Goal: Use online tool/utility: Use online tool/utility

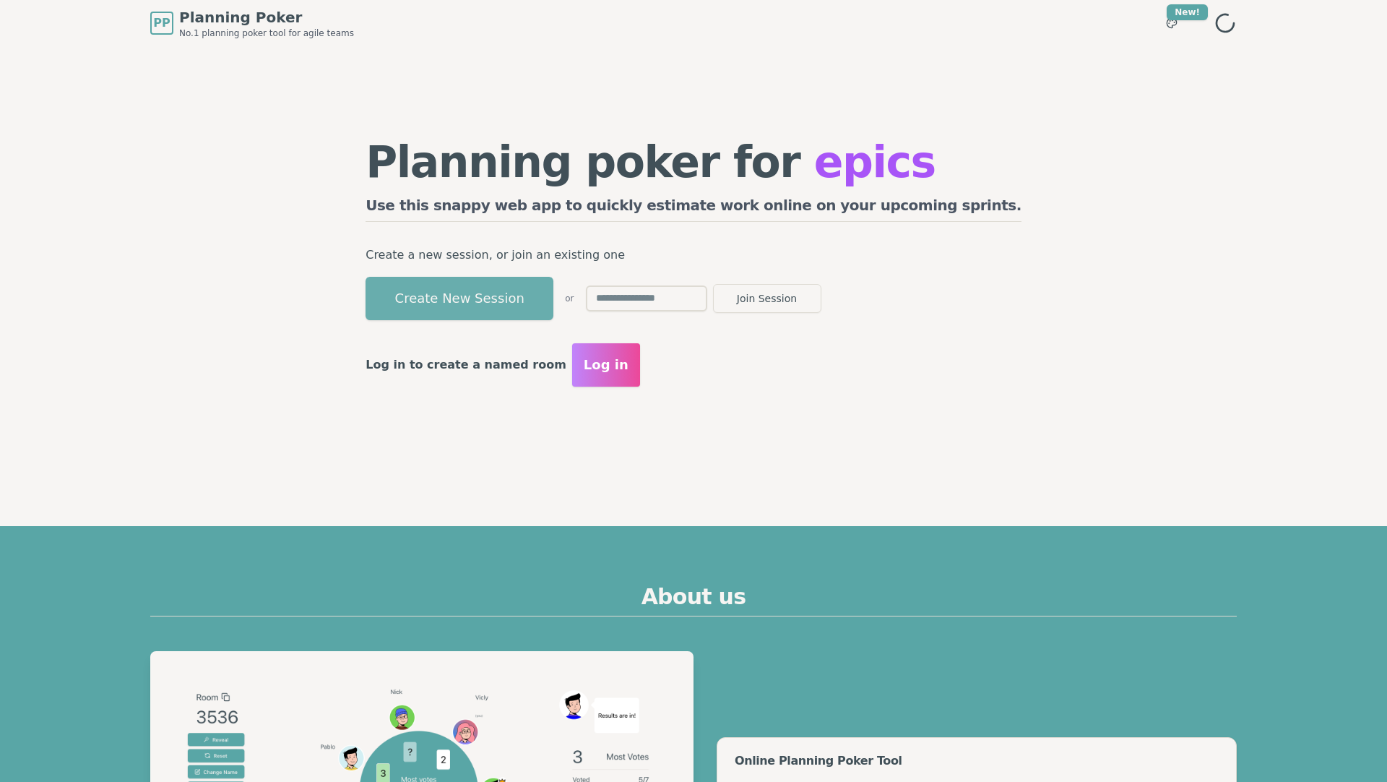
click at [553, 303] on button "Create New Session" at bounding box center [460, 298] width 188 height 43
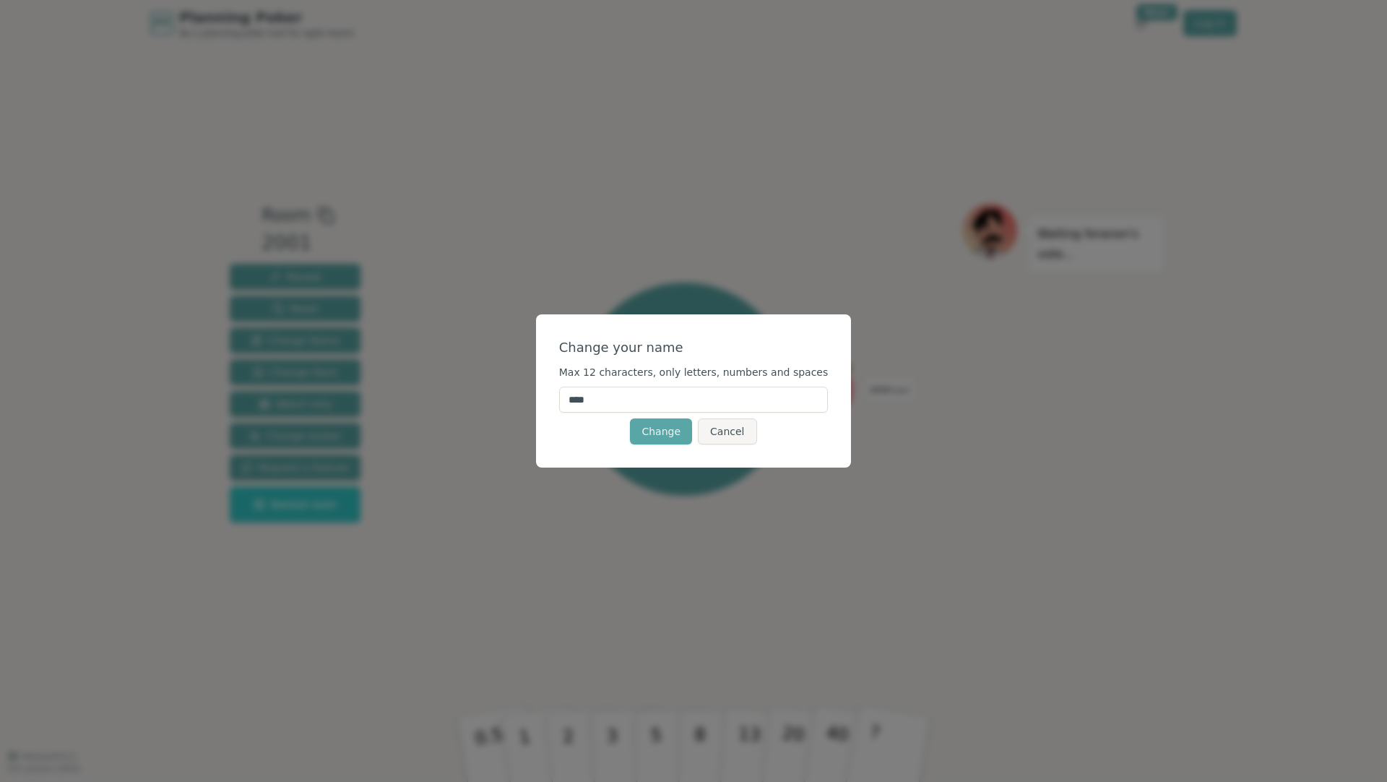
click at [592, 403] on input "****" at bounding box center [694, 400] width 270 height 26
type input "****"
click at [646, 434] on button "Change" at bounding box center [661, 431] width 62 height 26
